Goal: Check status: Check status

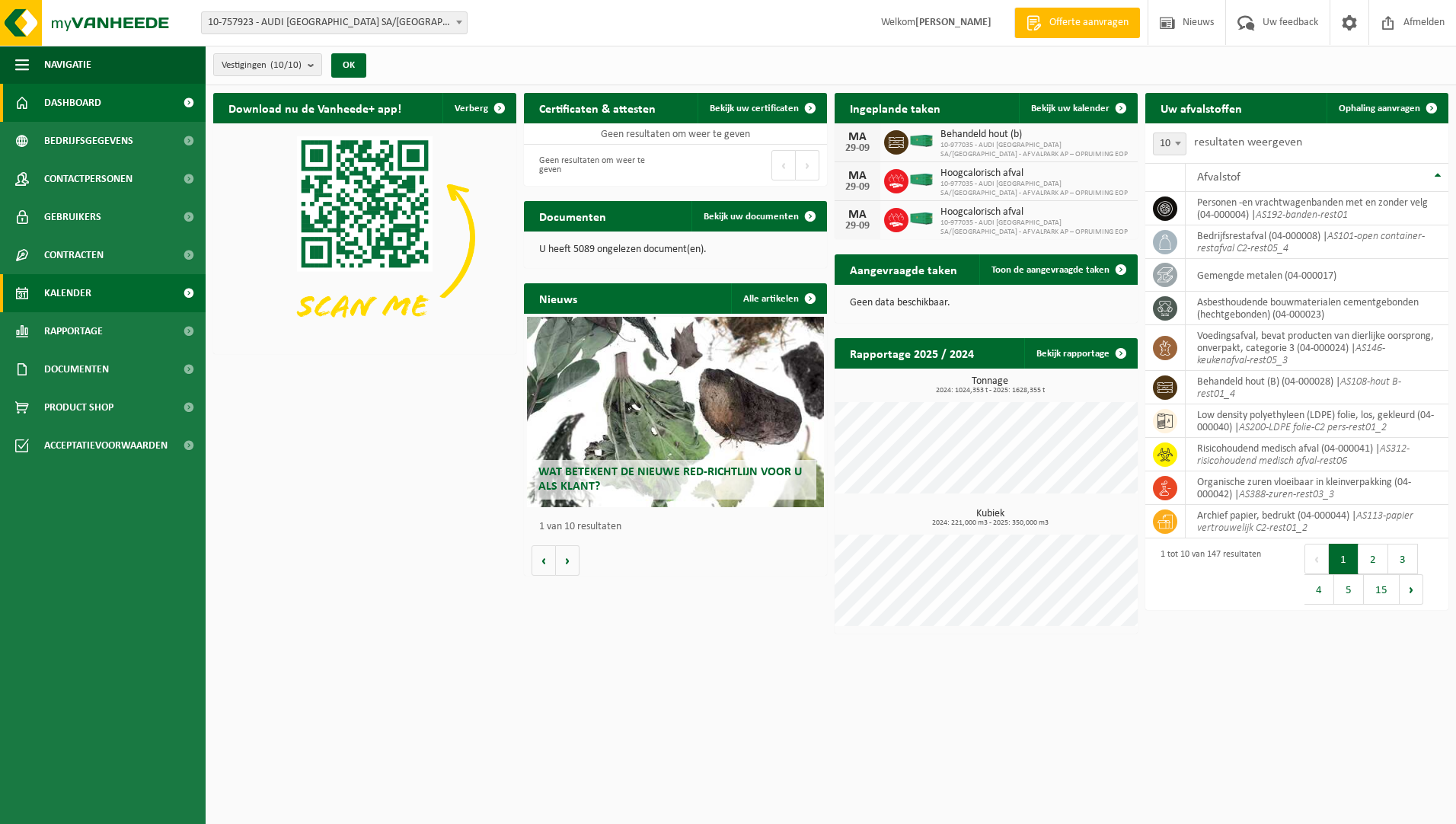
click at [67, 279] on span "Kalender" at bounding box center [67, 293] width 47 height 38
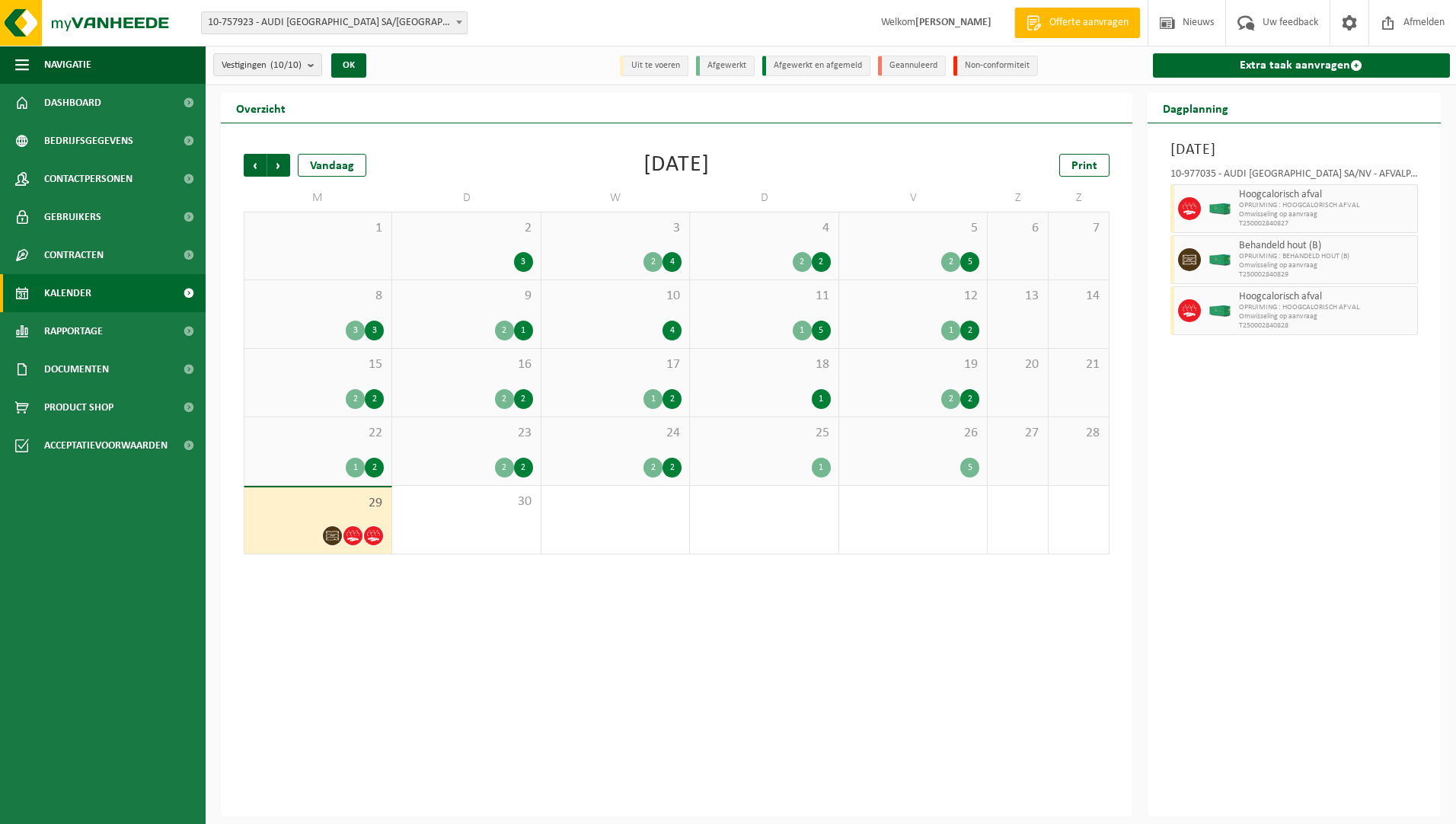
click at [942, 444] on div "26 5" at bounding box center [913, 450] width 148 height 67
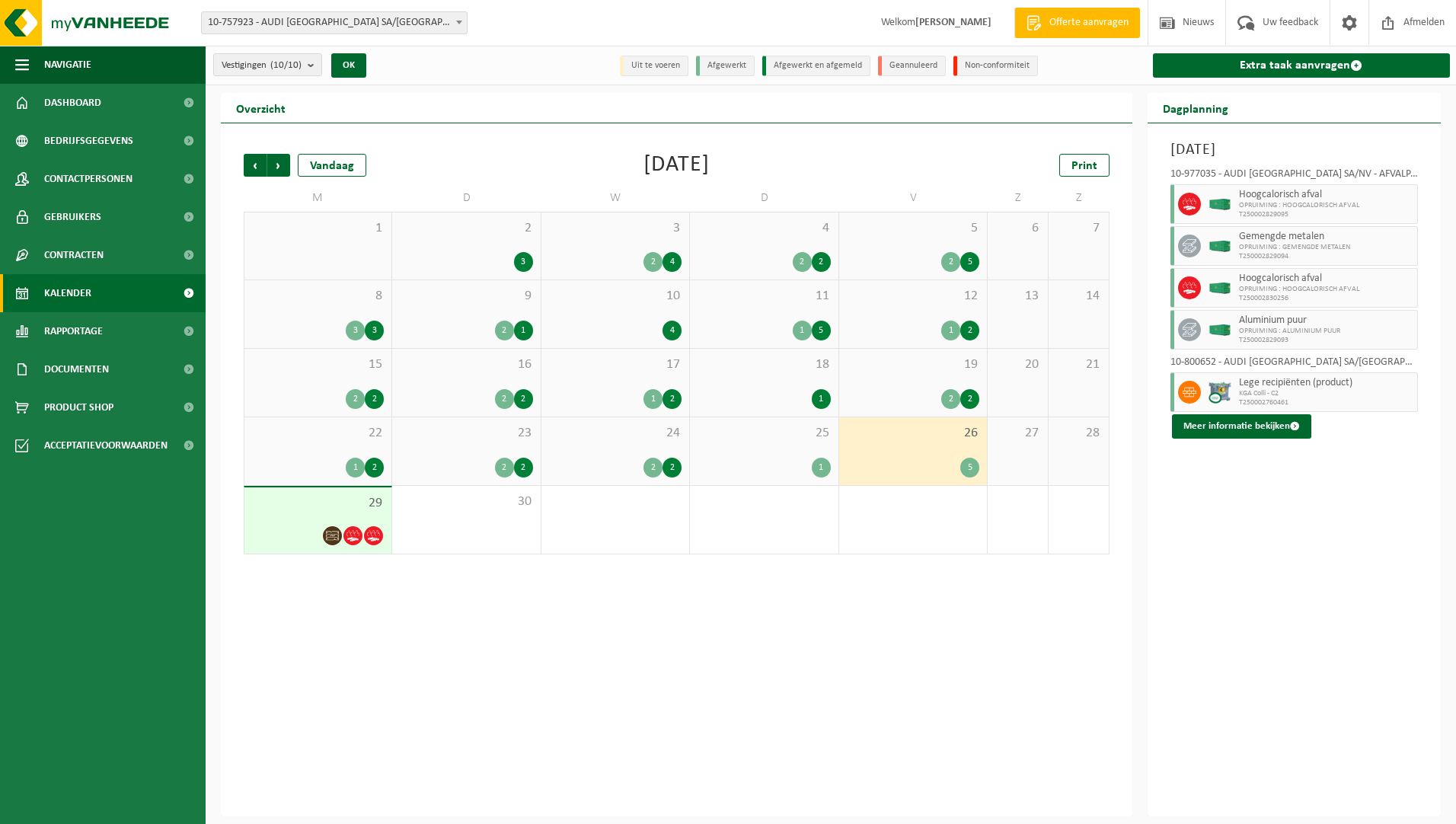
click at [956, 449] on div "26 5" at bounding box center [913, 450] width 148 height 67
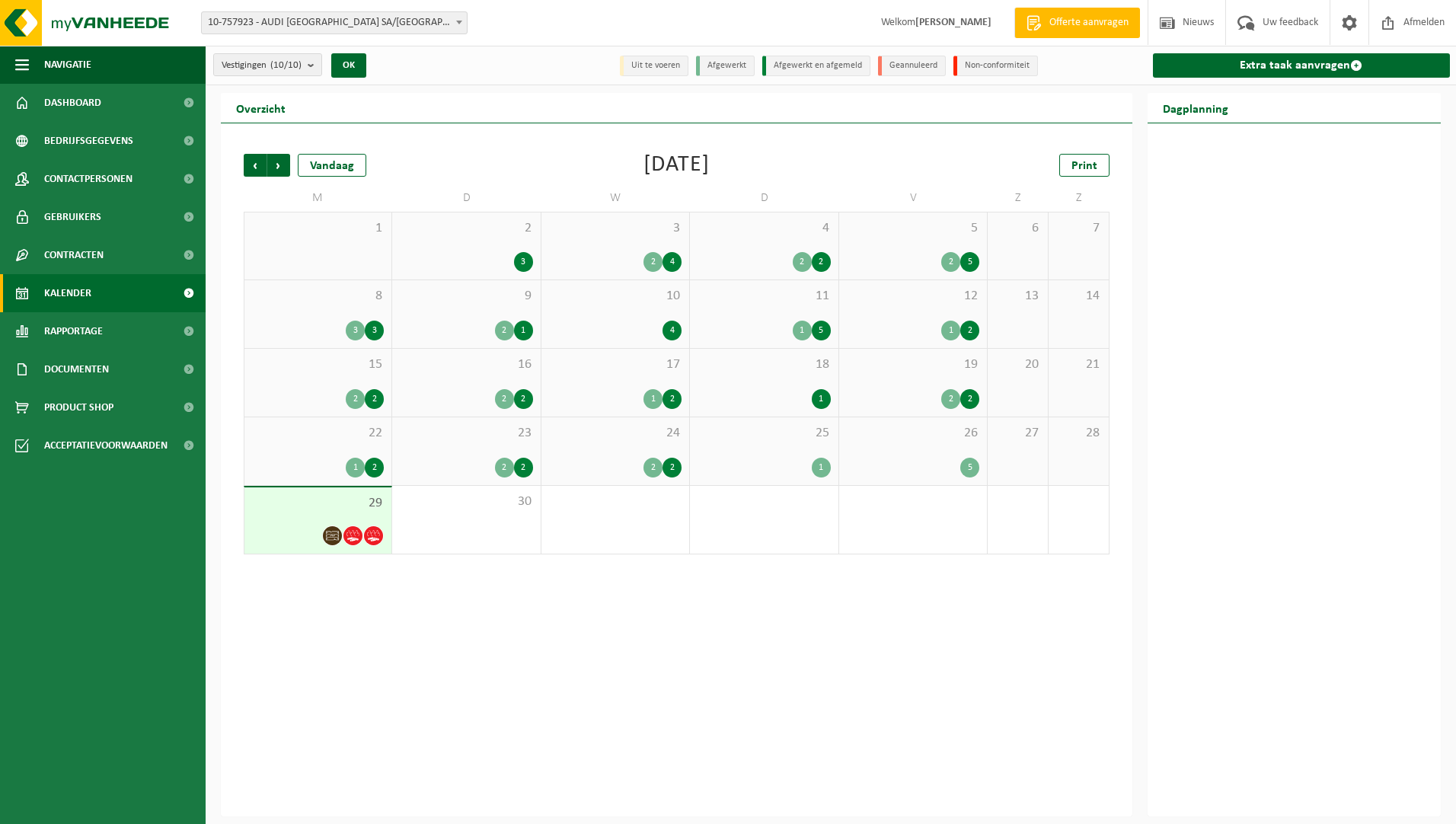
click at [890, 443] on div "26 5" at bounding box center [913, 450] width 148 height 67
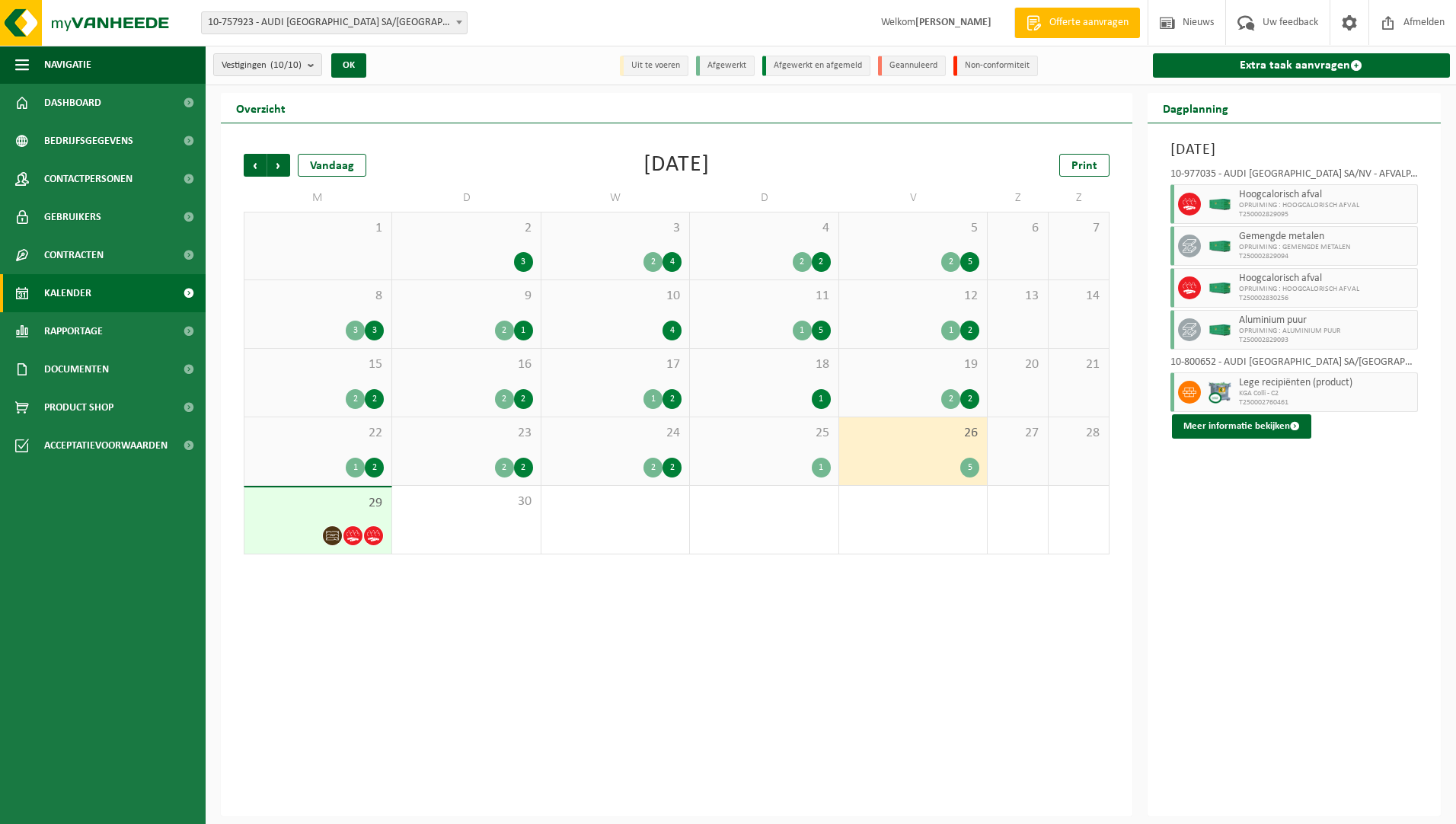
click at [825, 444] on div "25 1" at bounding box center [764, 450] width 148 height 67
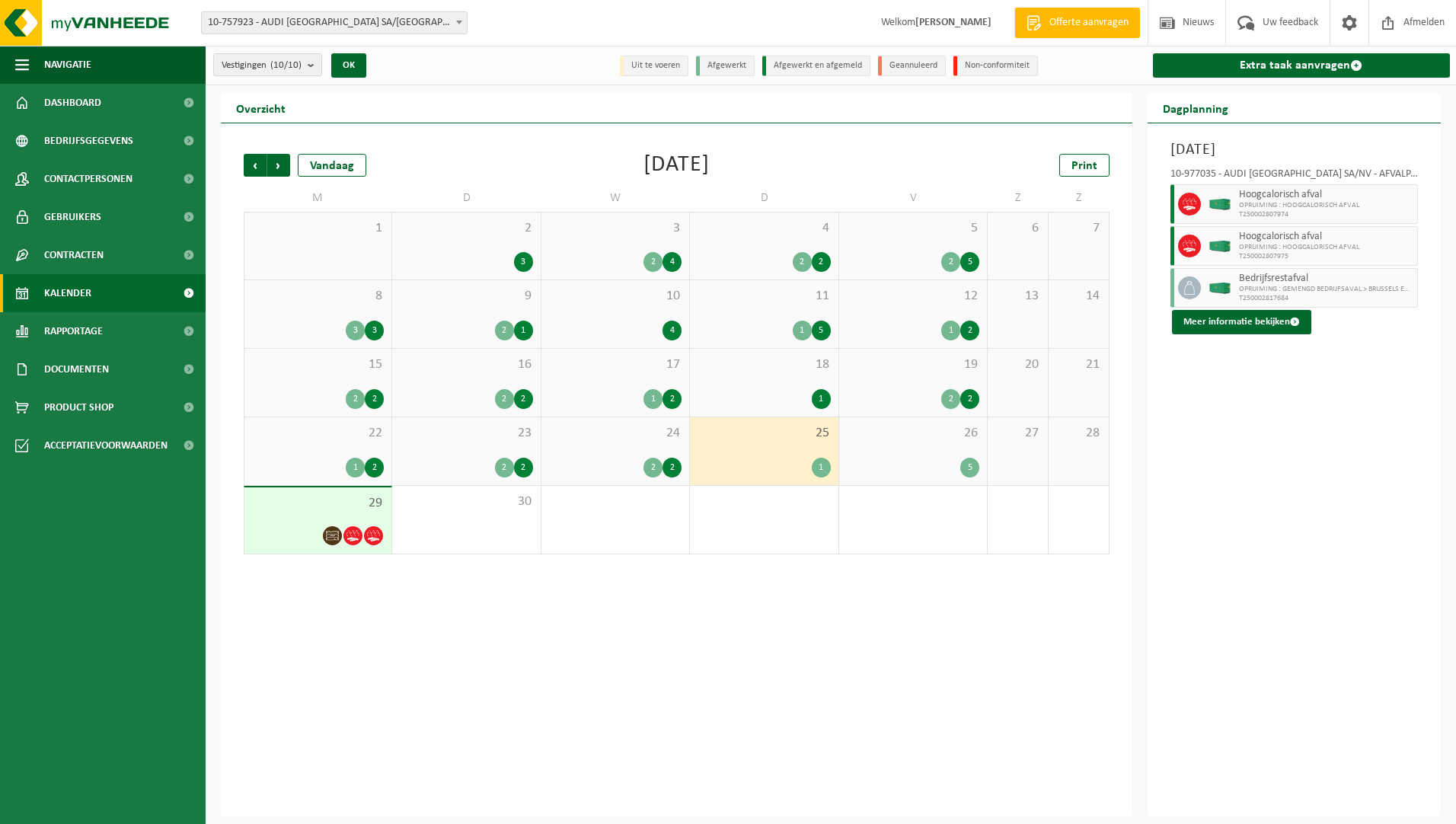
click at [314, 522] on div "29" at bounding box center [318, 521] width 147 height 67
